Goal: Information Seeking & Learning: Learn about a topic

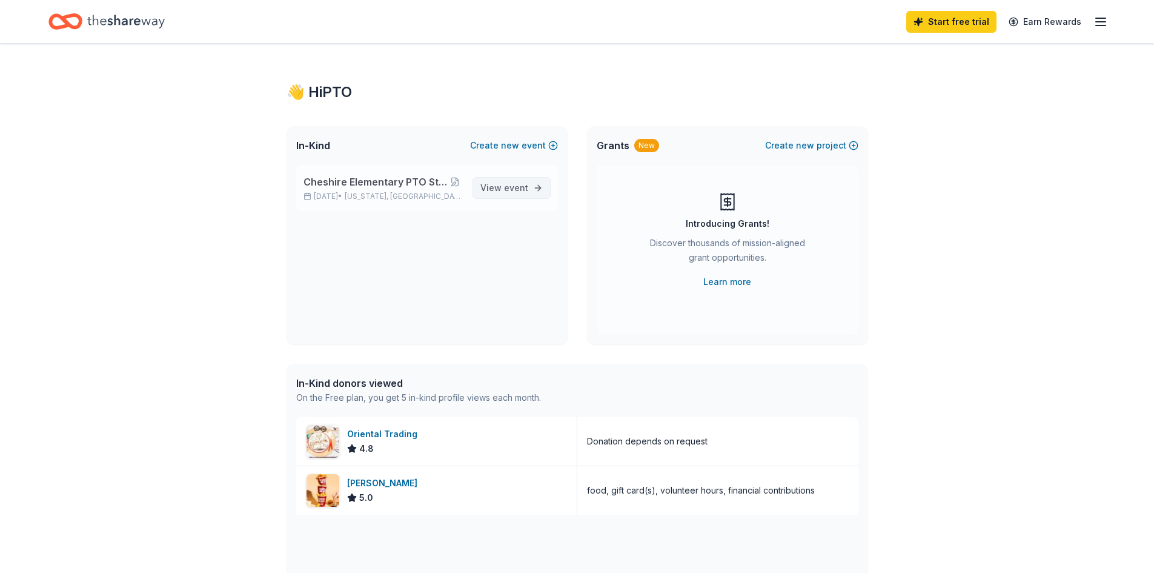
click at [488, 186] on span "View event" at bounding box center [504, 188] width 48 height 15
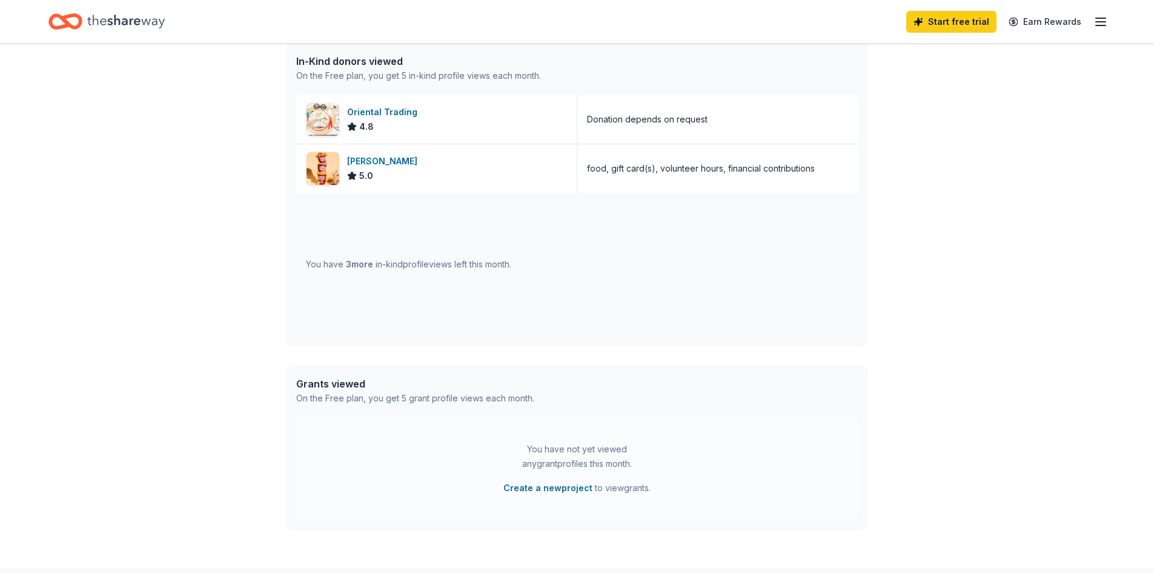
scroll to position [323, 0]
drag, startPoint x: 324, startPoint y: 258, endPoint x: 329, endPoint y: 307, distance: 49.3
click at [329, 307] on div "You have 3 more in-kind profile views left this month." at bounding box center [577, 262] width 562 height 142
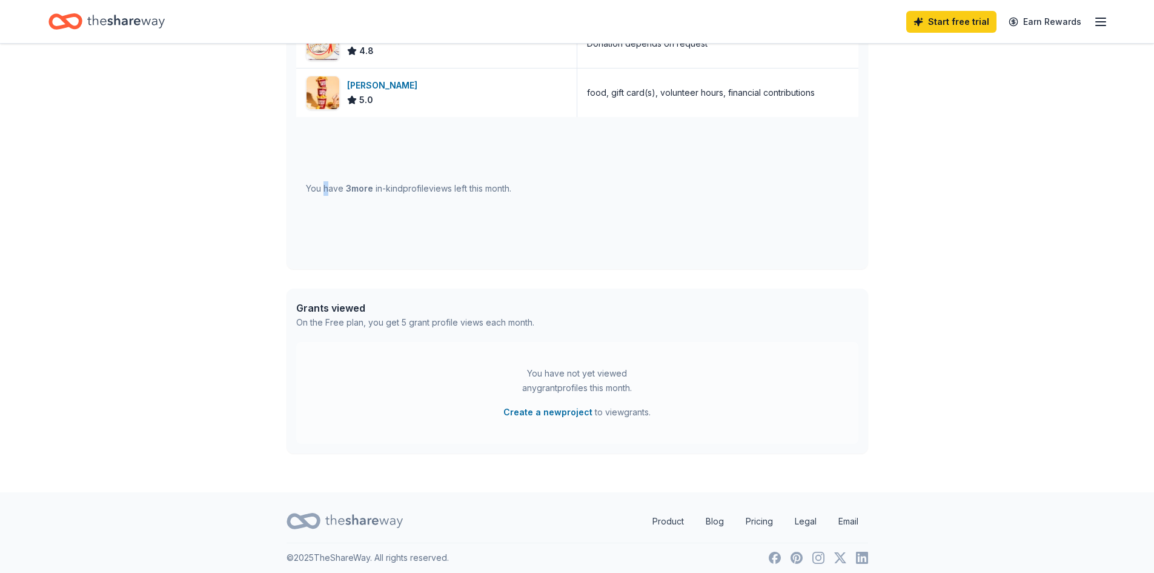
scroll to position [404, 0]
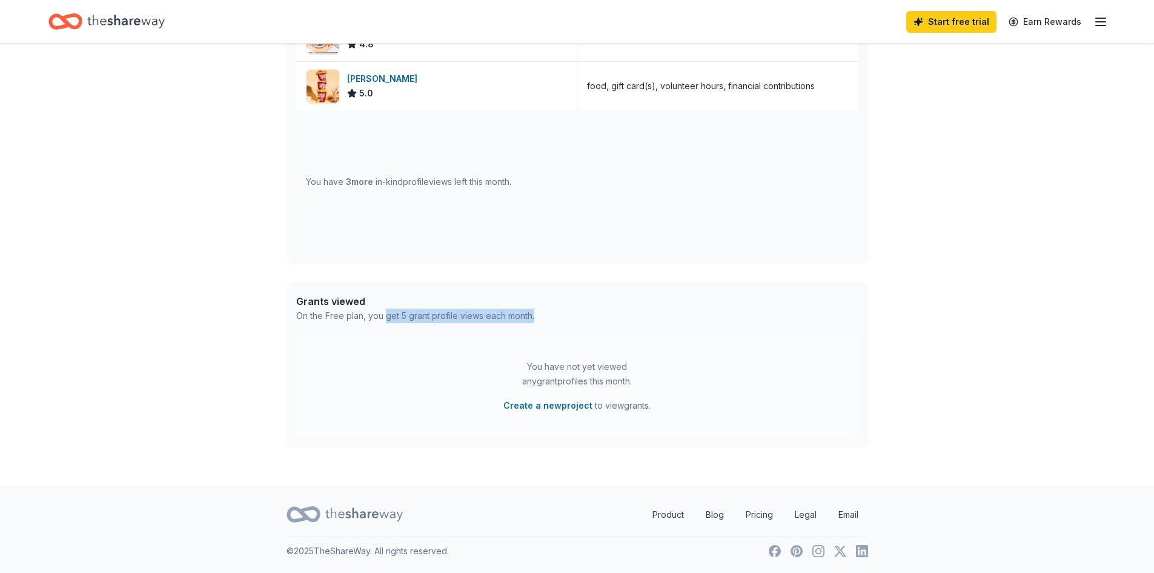
drag, startPoint x: 388, startPoint y: 314, endPoint x: 547, endPoint y: 321, distance: 159.5
click at [547, 321] on div "Grants viewed On the Free plan, you get 5 grant profile views each month." at bounding box center [578, 308] width 582 height 53
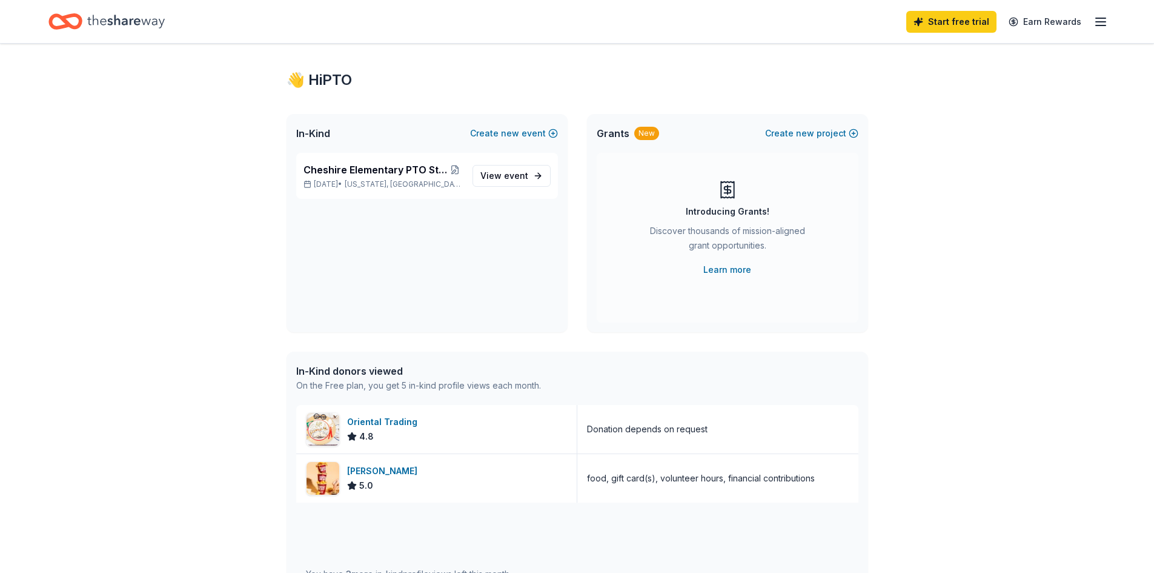
scroll to position [0, 0]
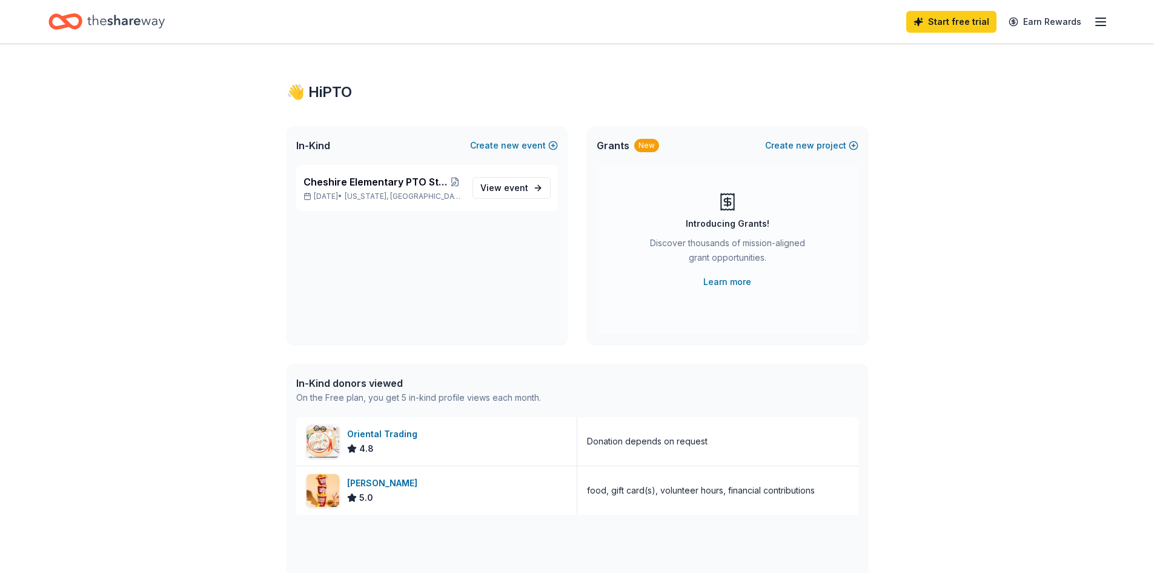
click at [1099, 20] on icon "button" at bounding box center [1101, 22] width 15 height 15
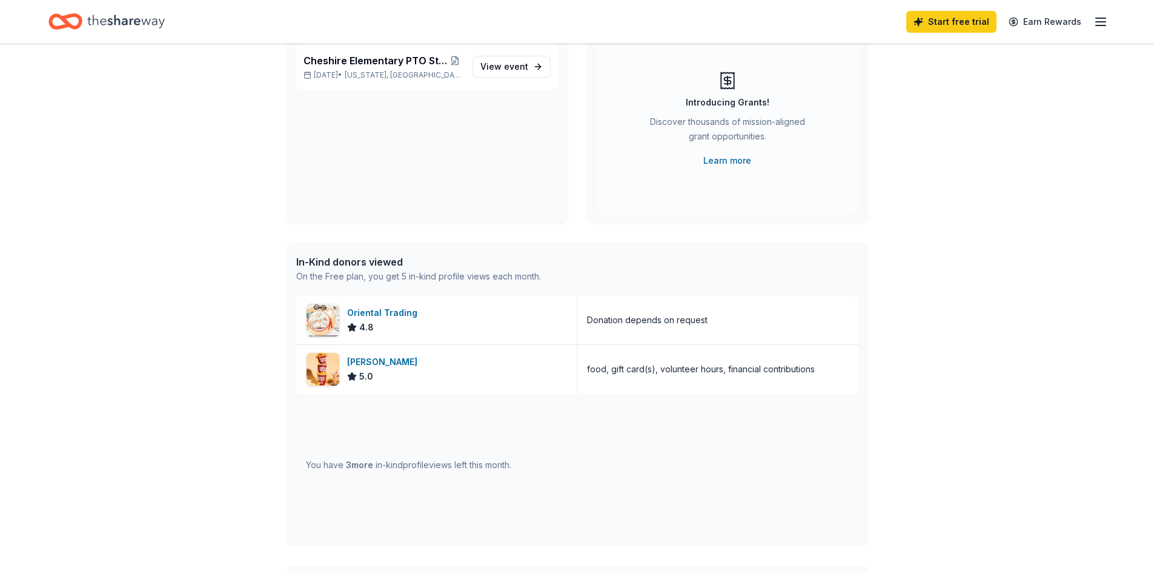
scroll to position [162, 0]
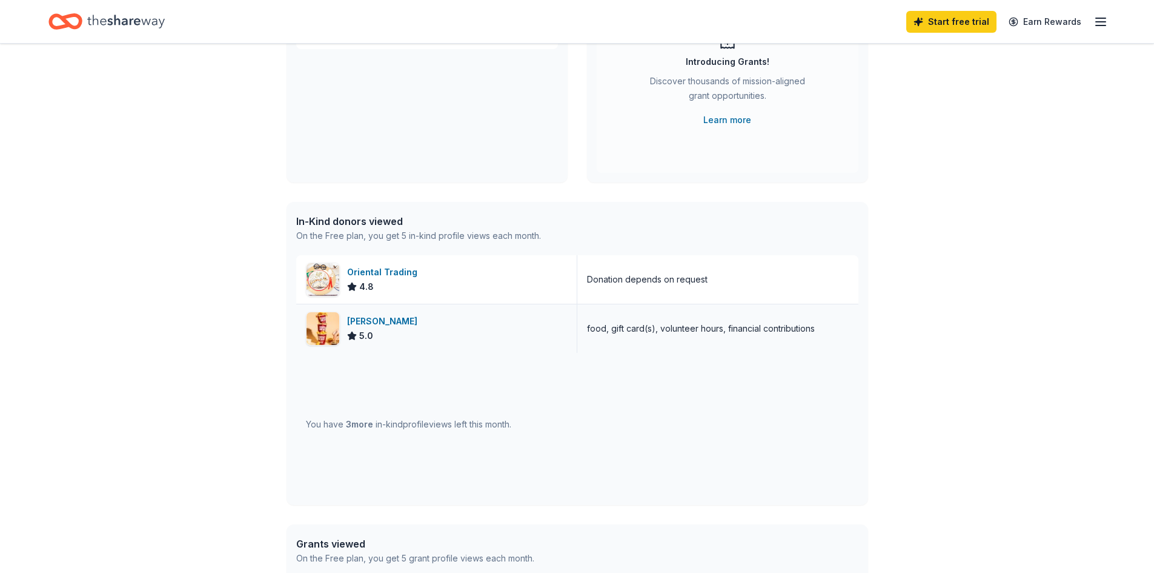
click at [406, 325] on div "Sheetz 5.0" at bounding box center [436, 328] width 281 height 48
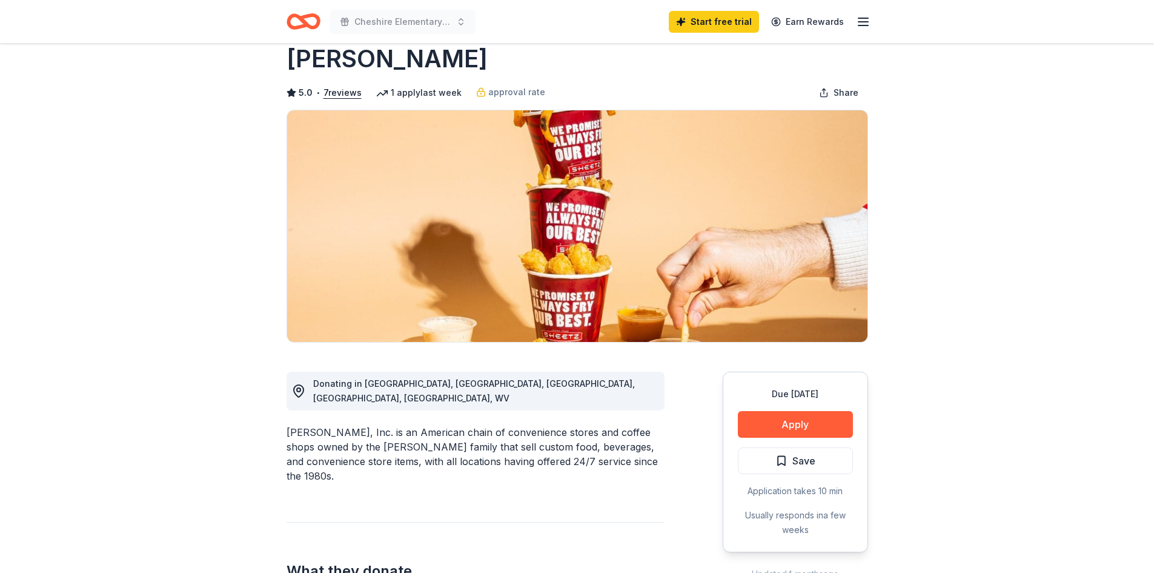
scroll to position [41, 0]
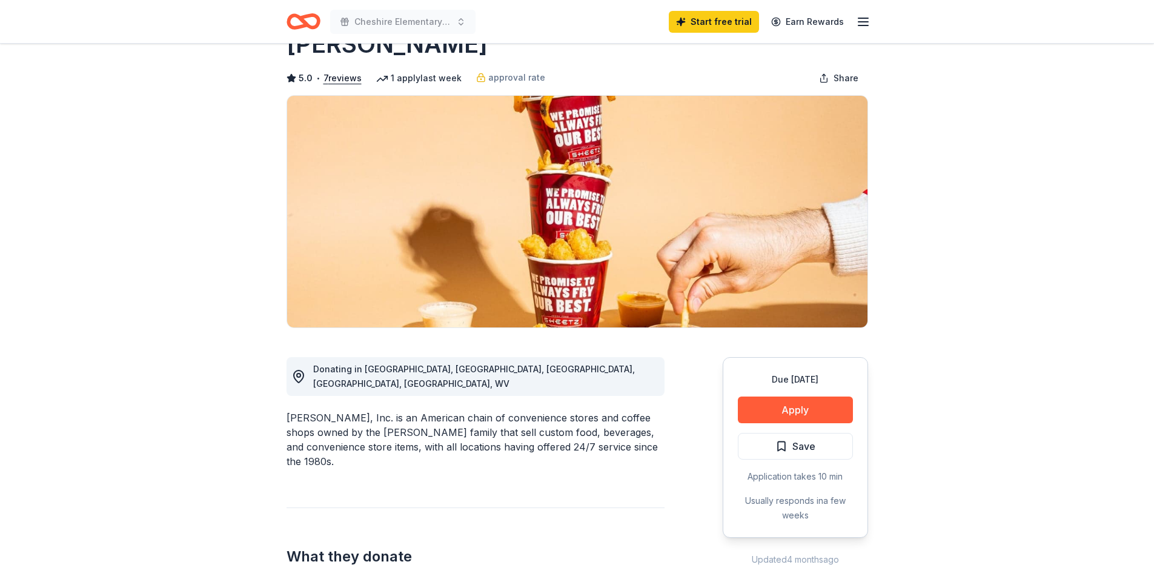
drag, startPoint x: 439, startPoint y: 411, endPoint x: 451, endPoint y: 459, distance: 49.4
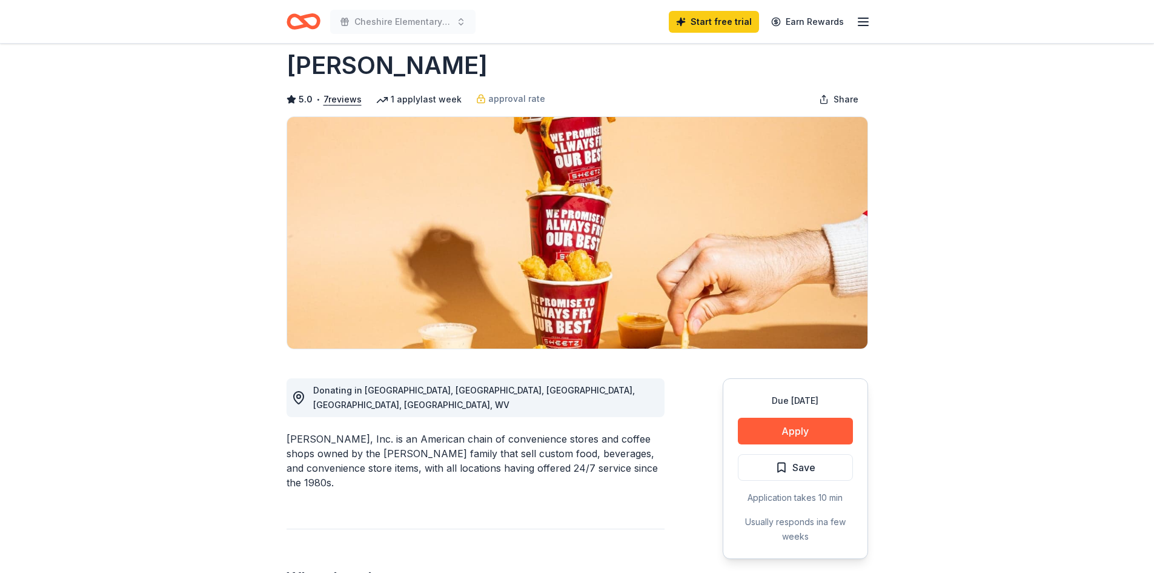
scroll to position [0, 0]
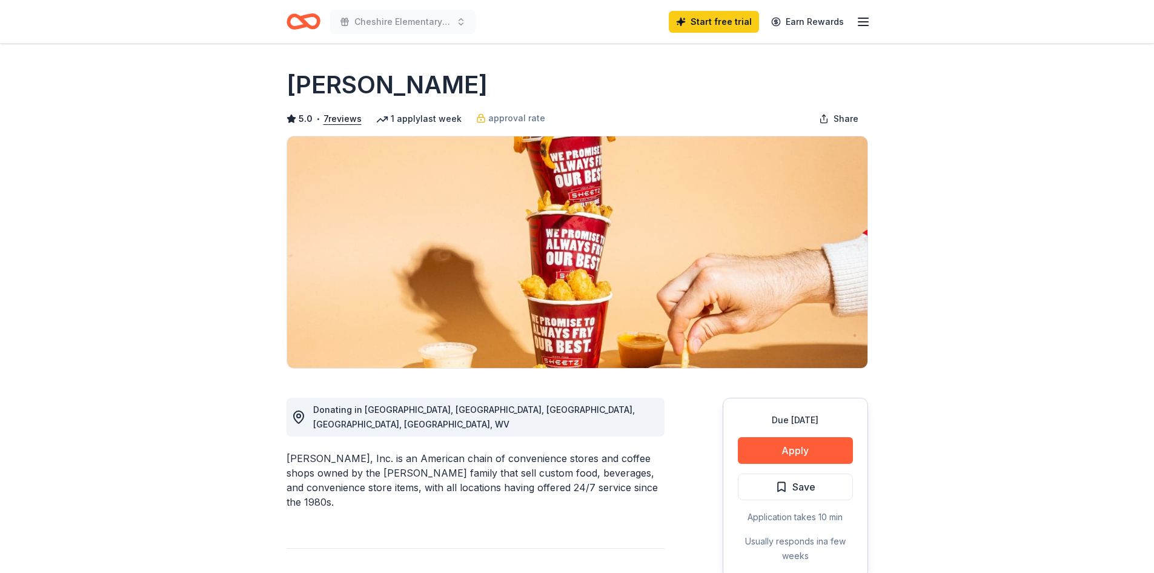
click at [862, 16] on icon "button" at bounding box center [863, 22] width 15 height 15
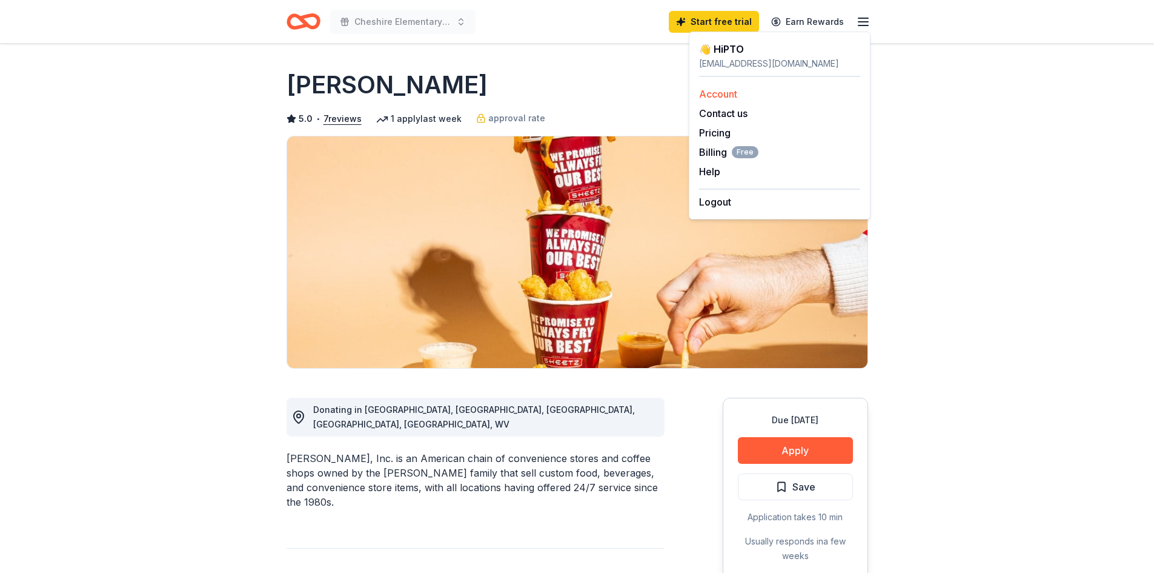
click at [736, 92] on link "Account" at bounding box center [718, 94] width 38 height 12
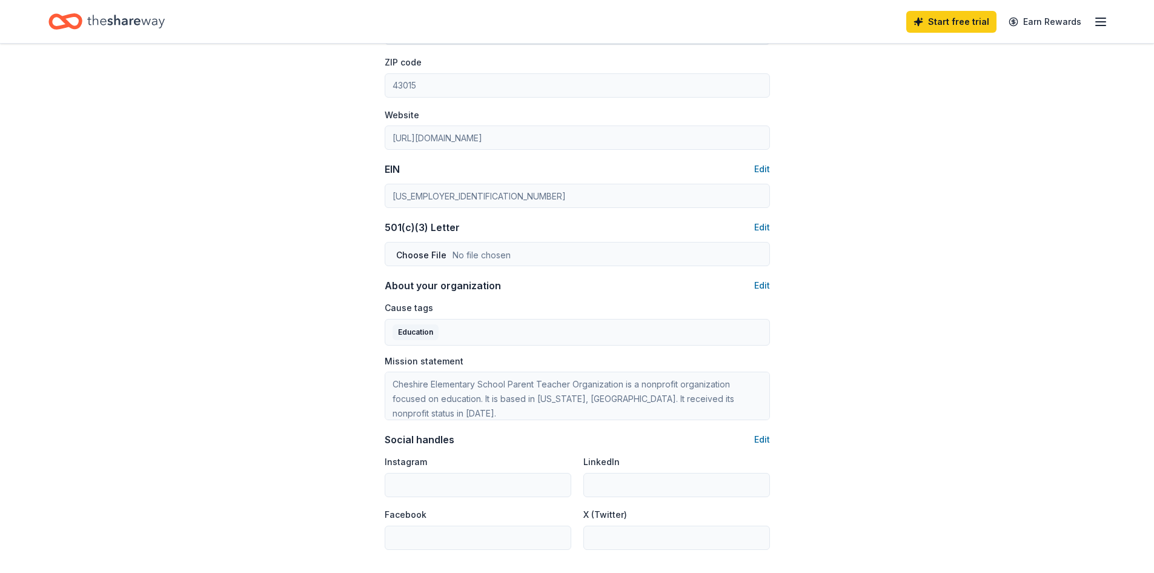
scroll to position [602, 0]
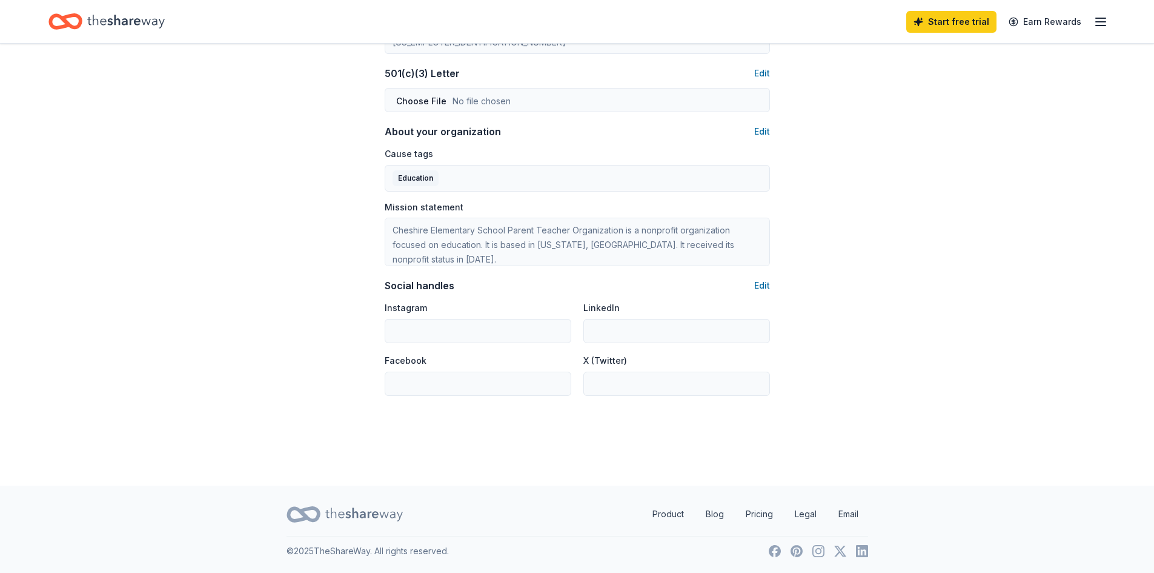
click at [1095, 16] on icon "button" at bounding box center [1101, 22] width 15 height 15
click at [977, 62] on div "[EMAIL_ADDRESS][DOMAIN_NAME]" at bounding box center [1017, 63] width 161 height 15
click at [966, 50] on div "👋 Hi PTO" at bounding box center [1017, 49] width 161 height 15
click at [942, 52] on div "👋 Hi PTO" at bounding box center [1017, 49] width 161 height 15
click at [156, 22] on icon "Home" at bounding box center [126, 21] width 78 height 13
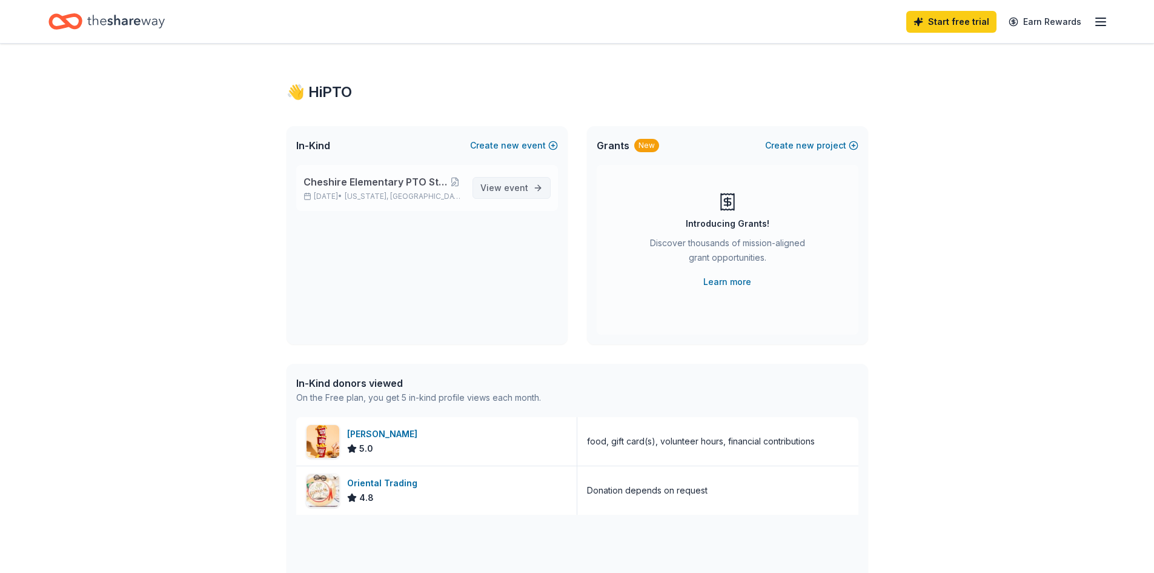
click at [500, 186] on span "View event" at bounding box center [504, 188] width 48 height 15
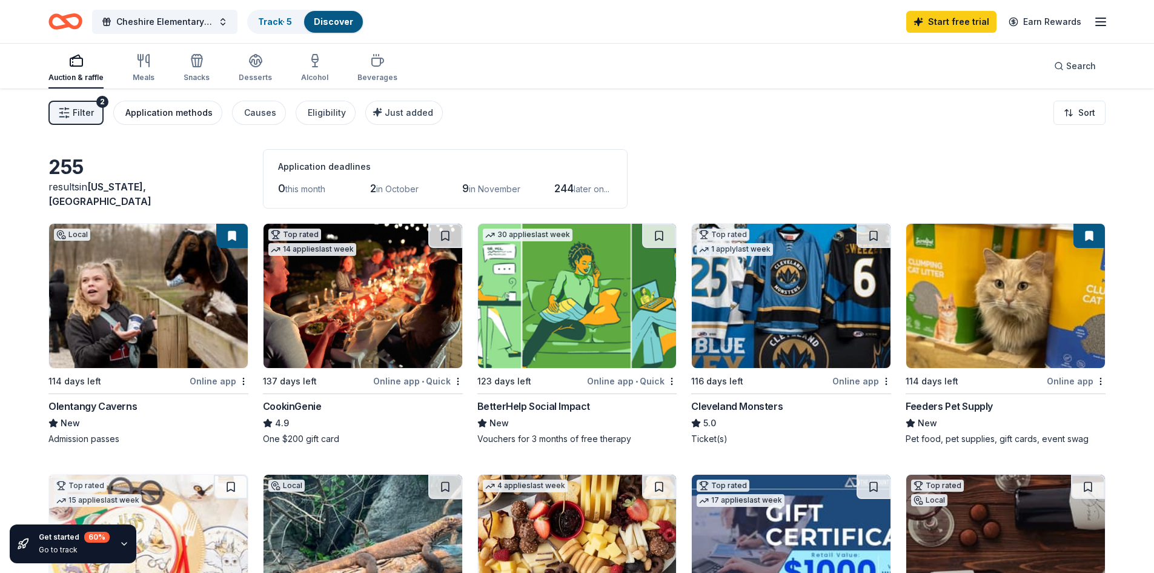
click at [173, 117] on div "Application methods" at bounding box center [168, 112] width 87 height 15
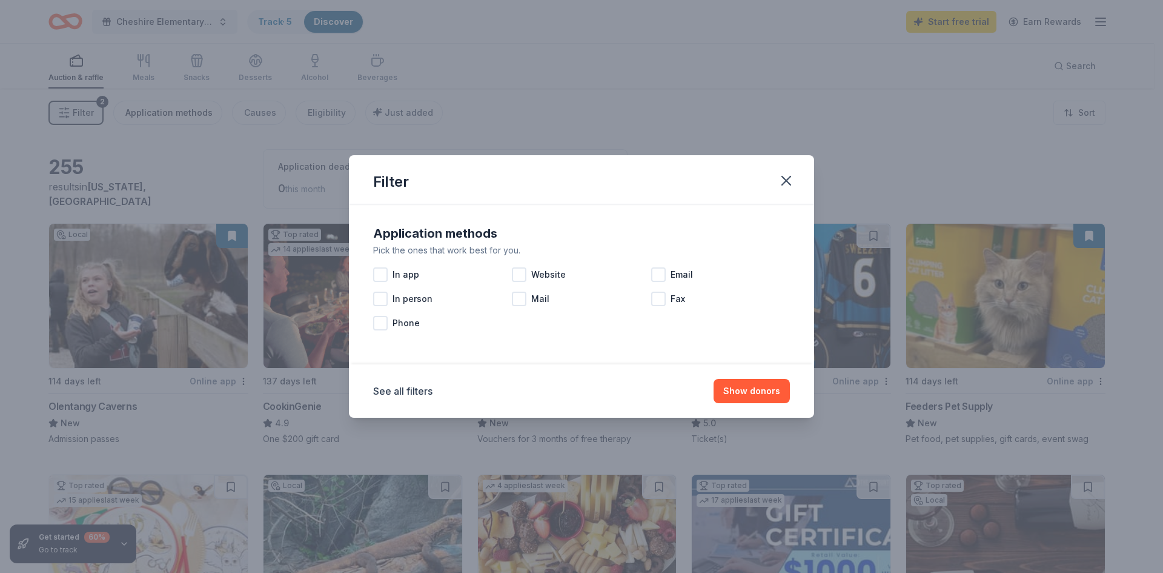
click at [173, 117] on div "Filter Application methods Pick the ones that work best for you. In app Website…" at bounding box center [581, 286] width 1163 height 573
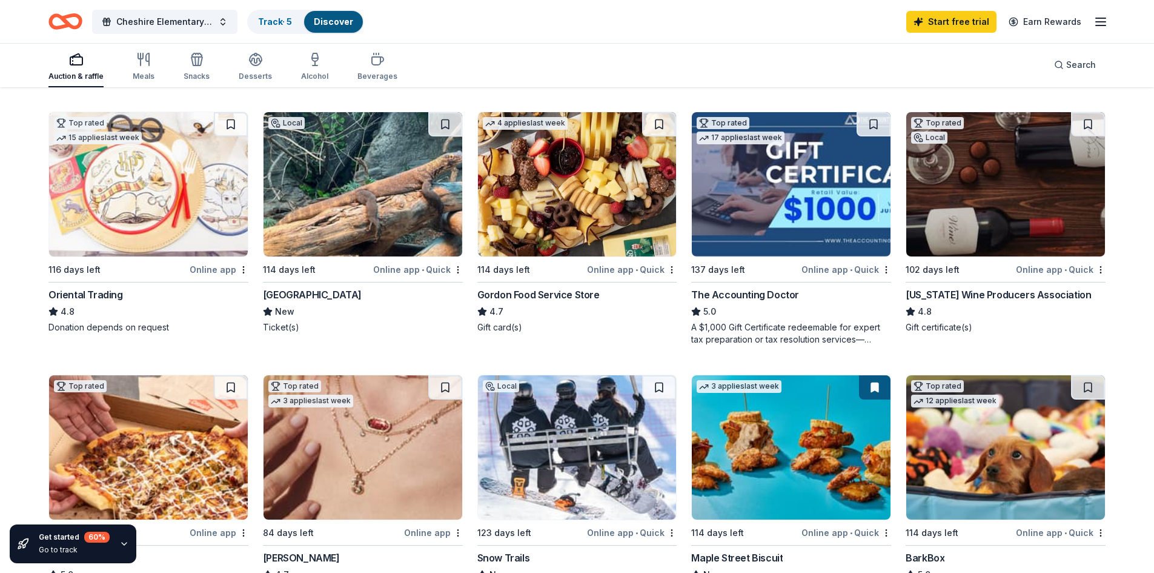
scroll to position [364, 0]
